Goal: Transaction & Acquisition: Download file/media

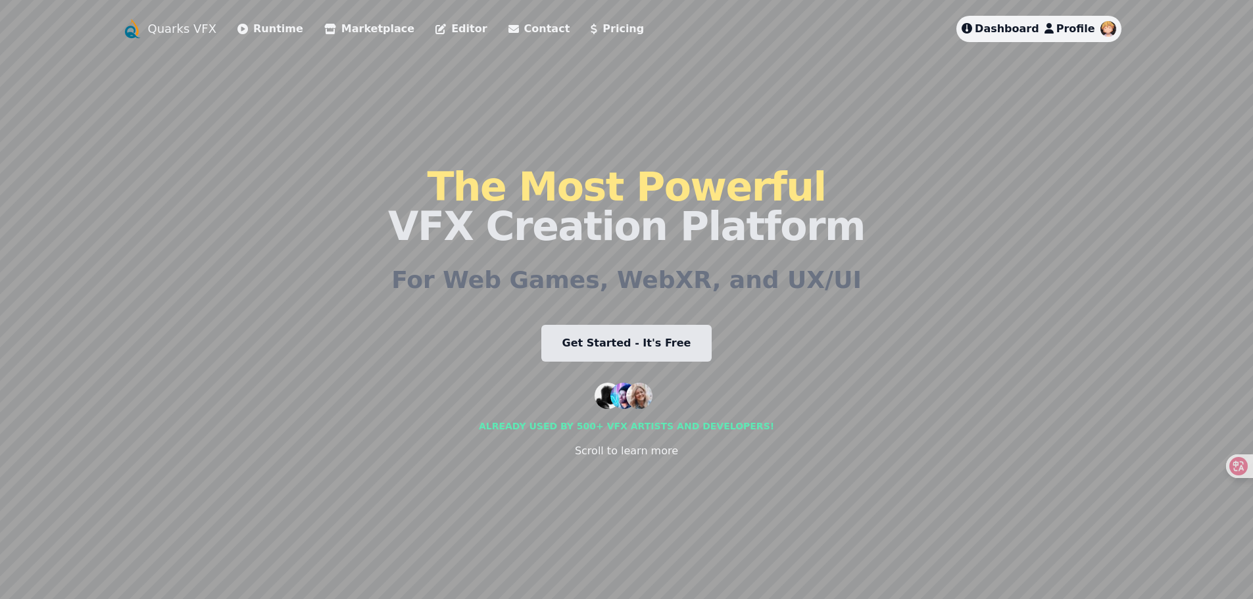
click at [637, 347] on link "Get Started - It's Free" at bounding box center [626, 343] width 171 height 37
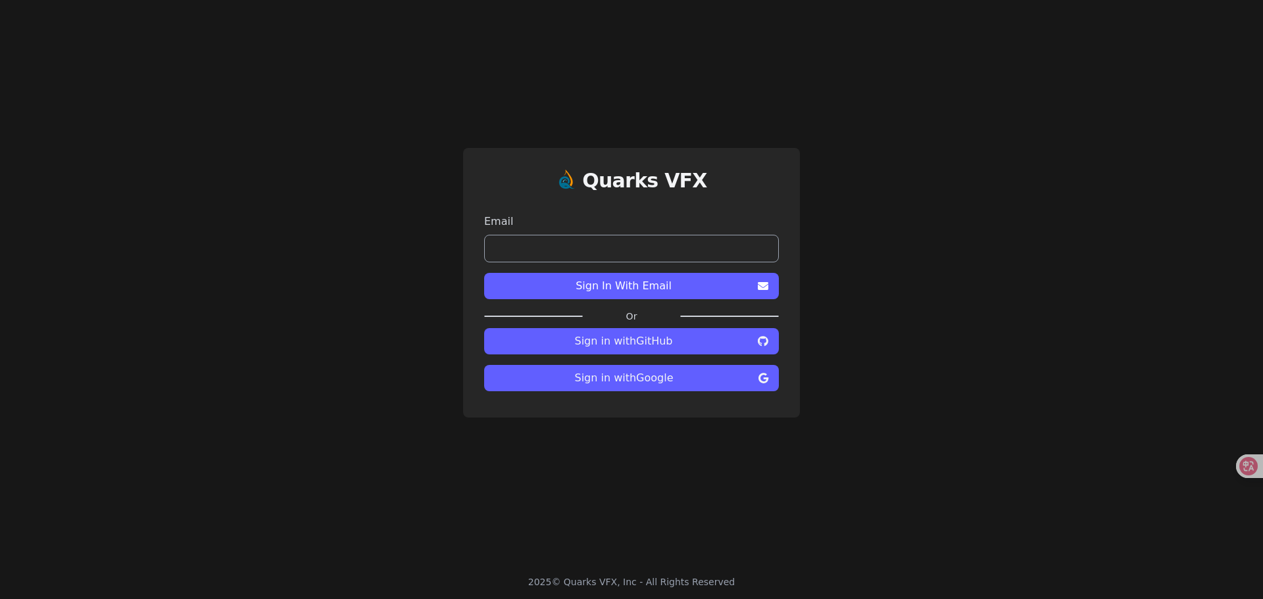
click at [666, 332] on button "Sign in with GitHub" at bounding box center [631, 341] width 295 height 26
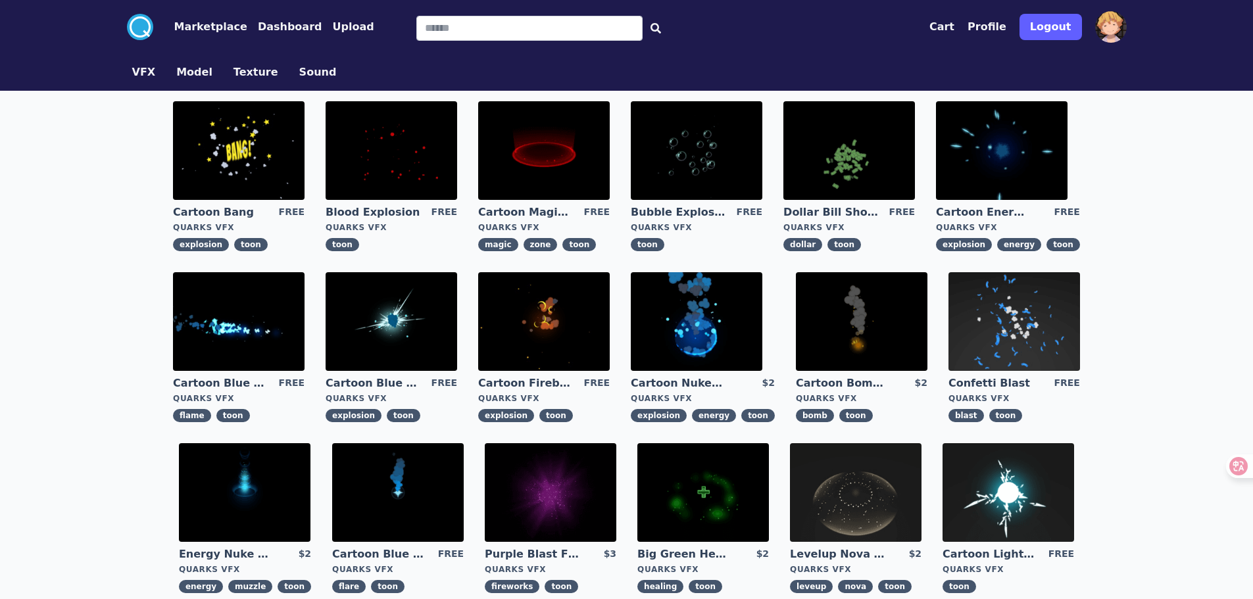
click at [409, 178] on img at bounding box center [392, 150] width 132 height 99
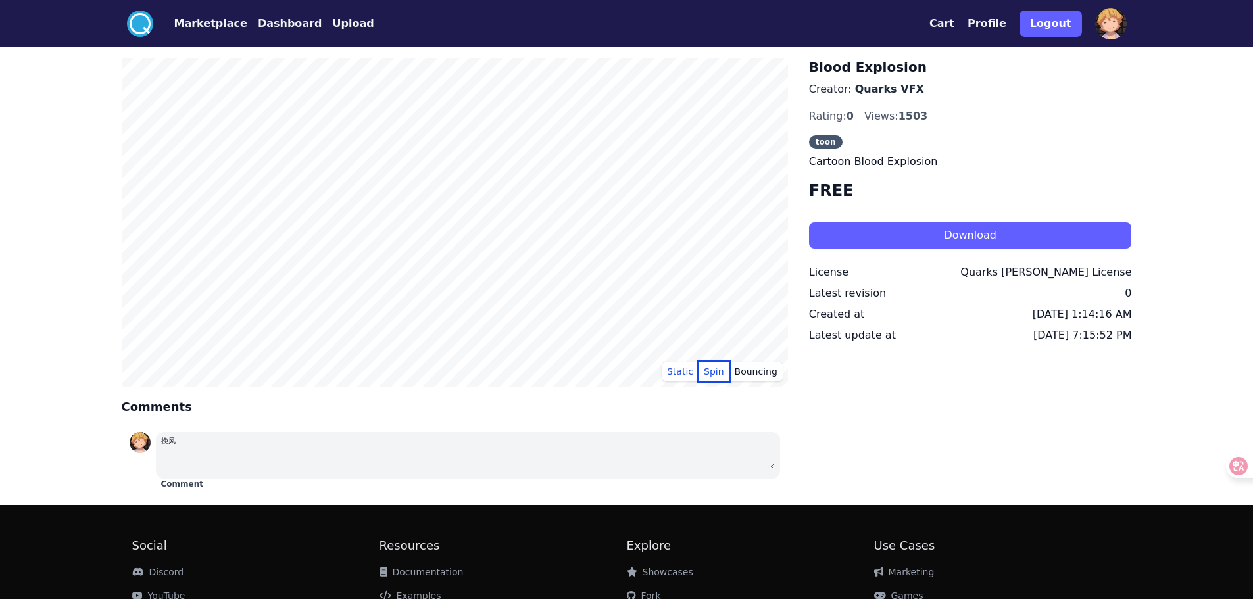
click at [712, 368] on button "Spin" at bounding box center [714, 372] width 31 height 20
click at [764, 372] on button "Bouncing" at bounding box center [756, 372] width 53 height 20
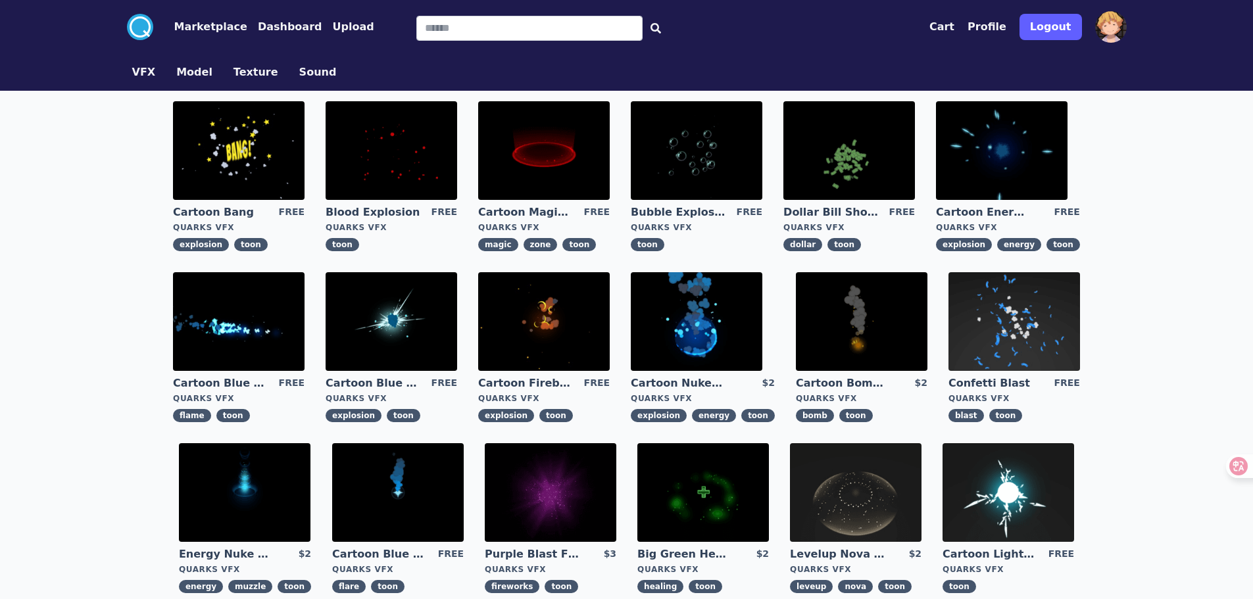
click at [430, 465] on img at bounding box center [398, 492] width 132 height 99
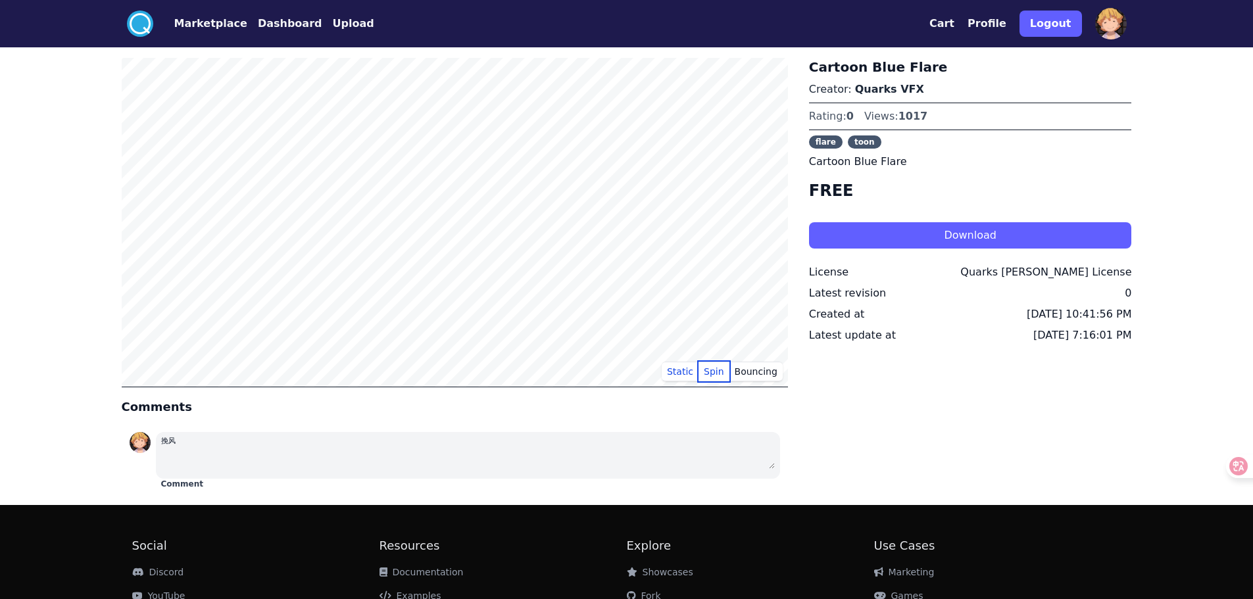
click at [716, 374] on button "Spin" at bounding box center [714, 372] width 31 height 20
click at [762, 380] on button "Bouncing" at bounding box center [756, 372] width 53 height 20
click at [936, 239] on button "Download" at bounding box center [970, 235] width 323 height 26
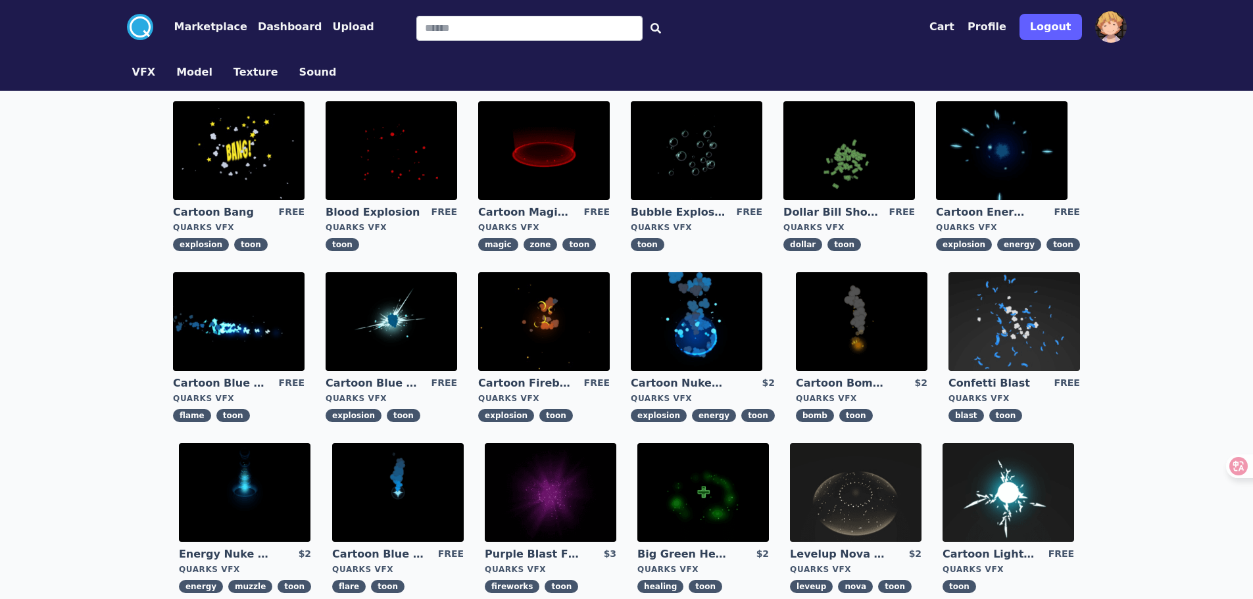
click at [807, 325] on img at bounding box center [862, 321] width 132 height 99
